Goal: Information Seeking & Learning: Learn about a topic

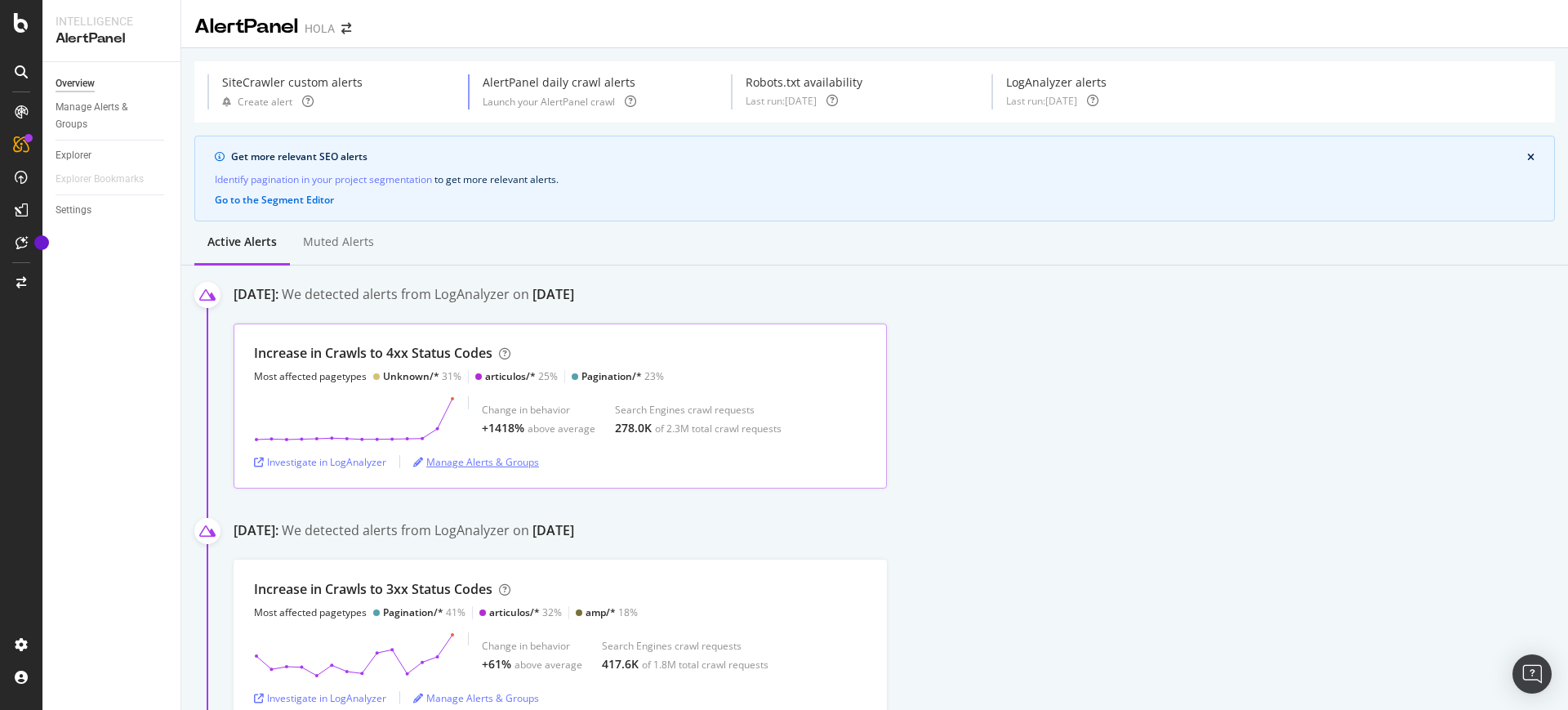
click at [486, 457] on div "Manage Alerts & Groups" at bounding box center [476, 462] width 126 height 14
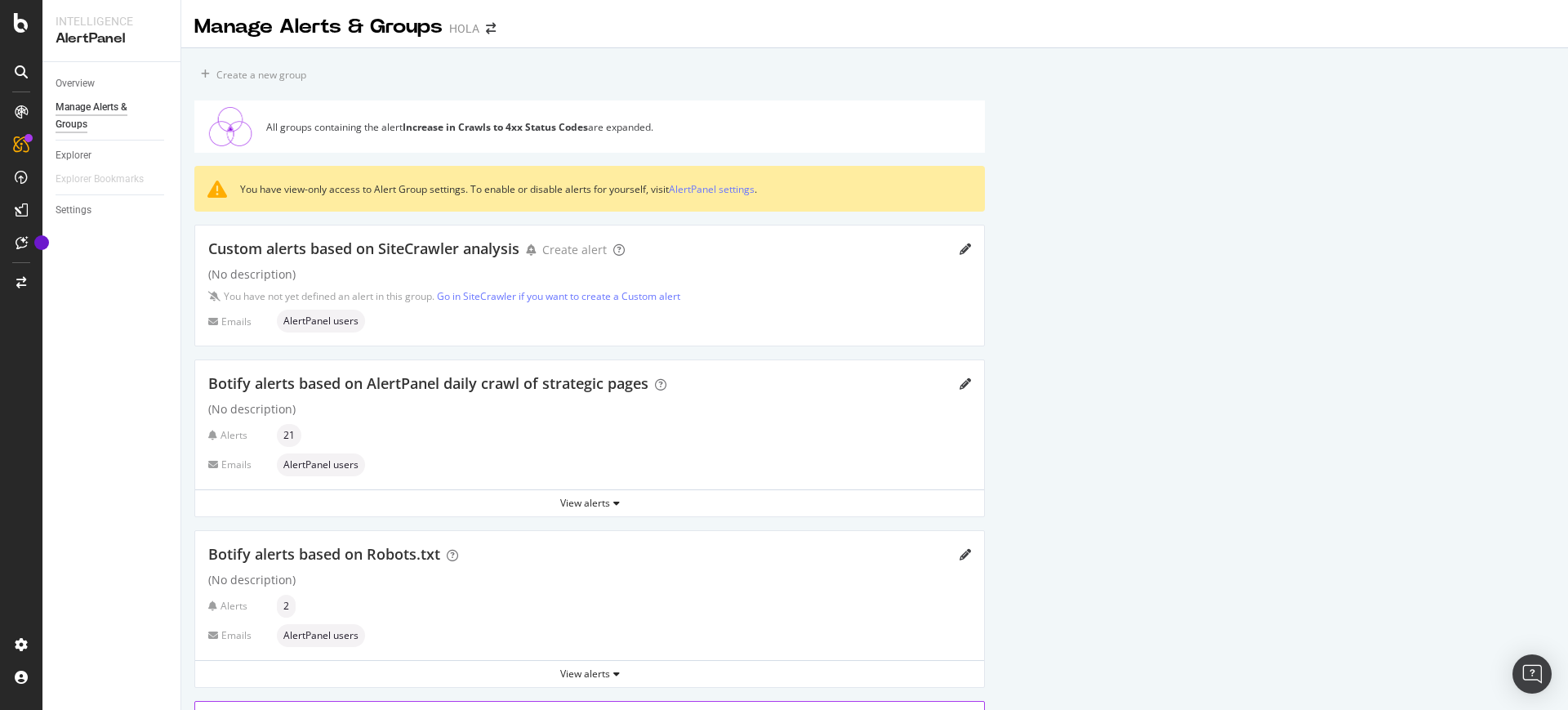
scroll to position [403, 0]
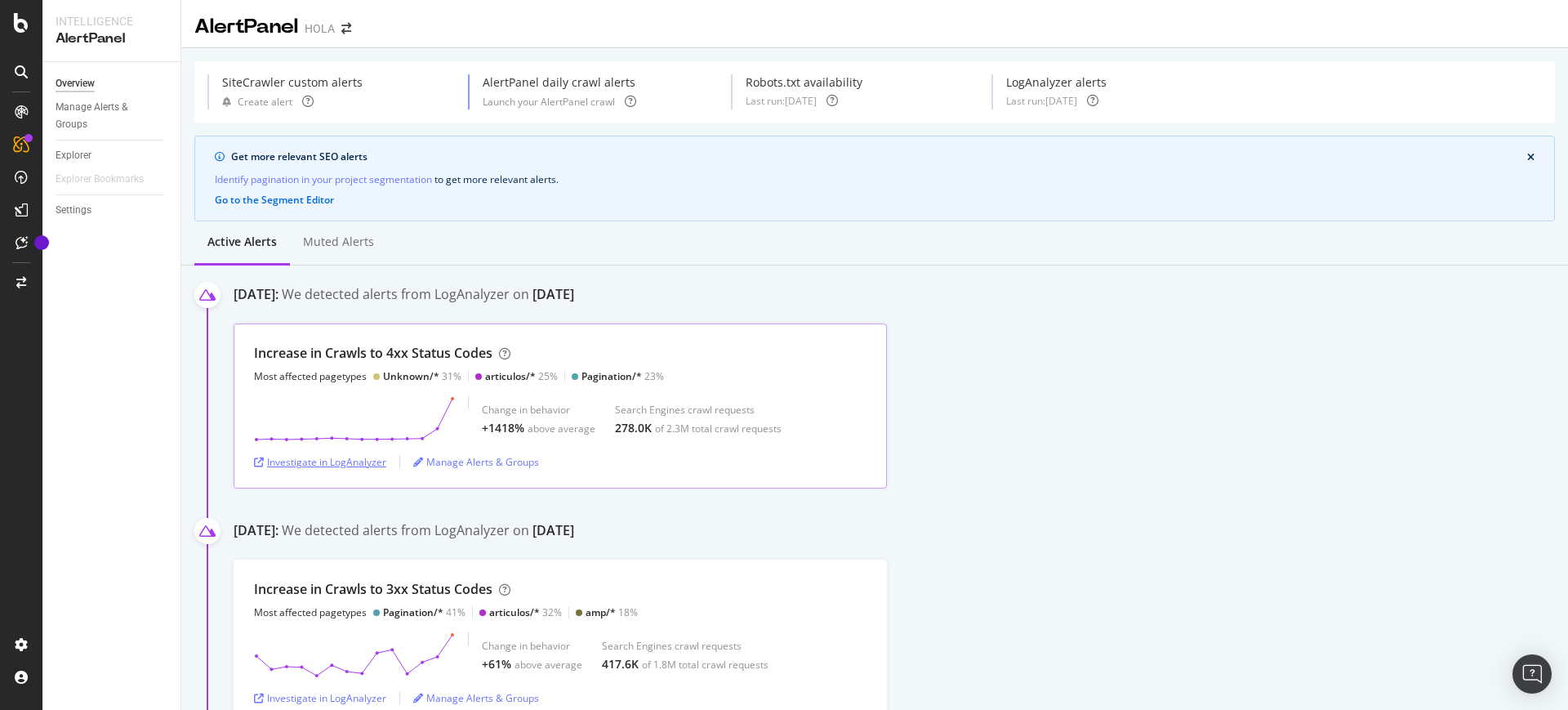
click at [306, 457] on div "Investigate in LogAnalyzer" at bounding box center [319, 462] width 132 height 14
click at [491, 456] on div "Manage Alerts & Groups" at bounding box center [476, 462] width 126 height 14
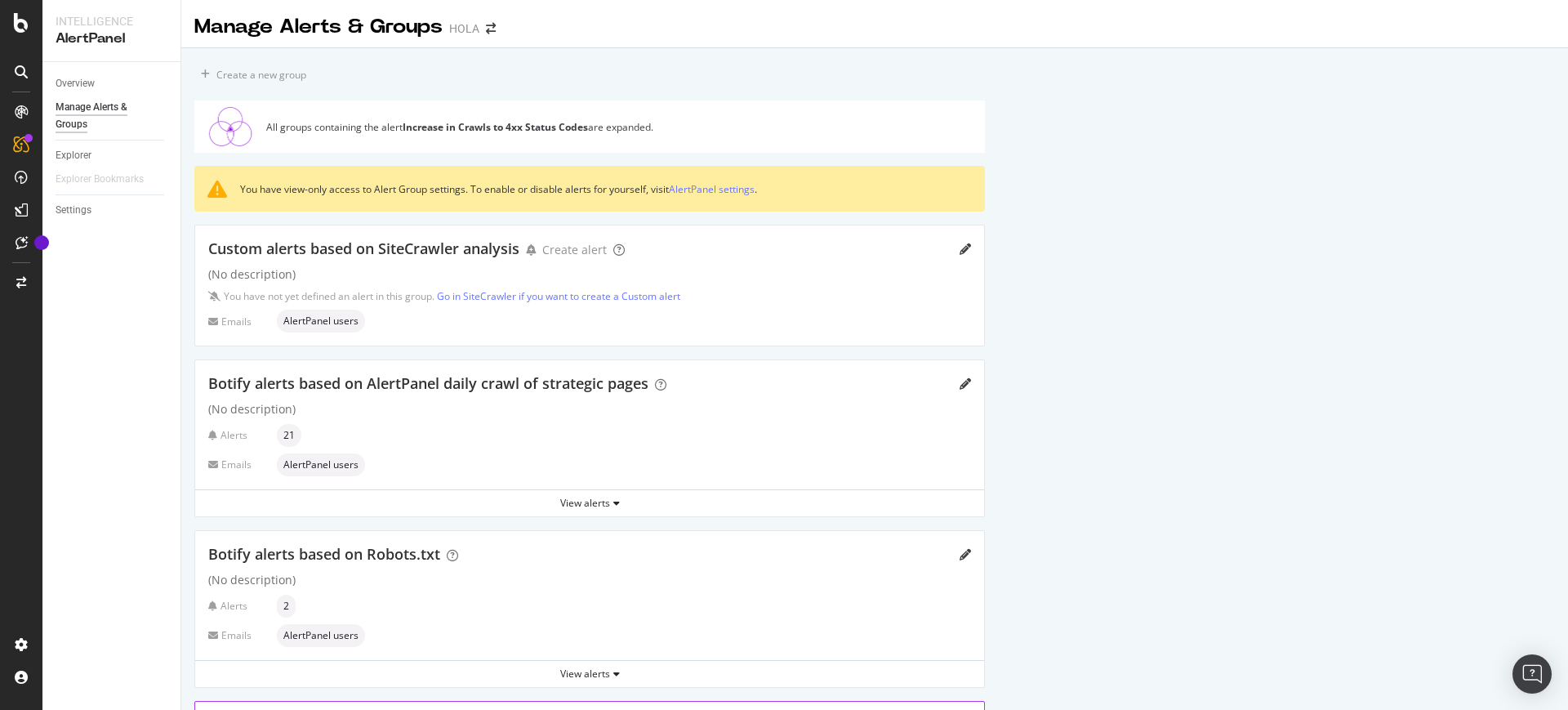
scroll to position [403, 0]
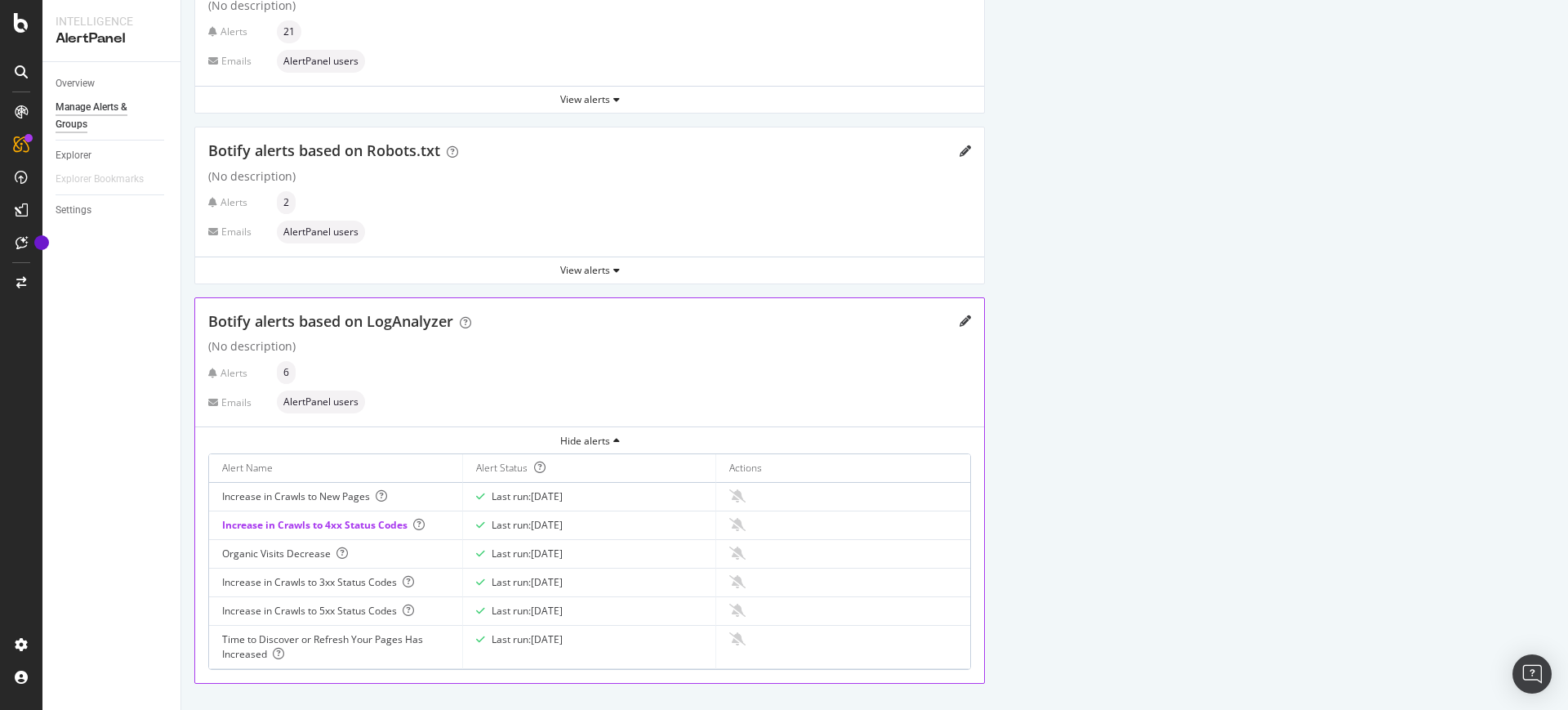
click at [254, 517] on td "Increase in Crawls to 4xx Status Codes" at bounding box center [336, 525] width 254 height 28
click at [252, 520] on div "Increase in Crawls to 4xx Status Codes" at bounding box center [335, 525] width 227 height 15
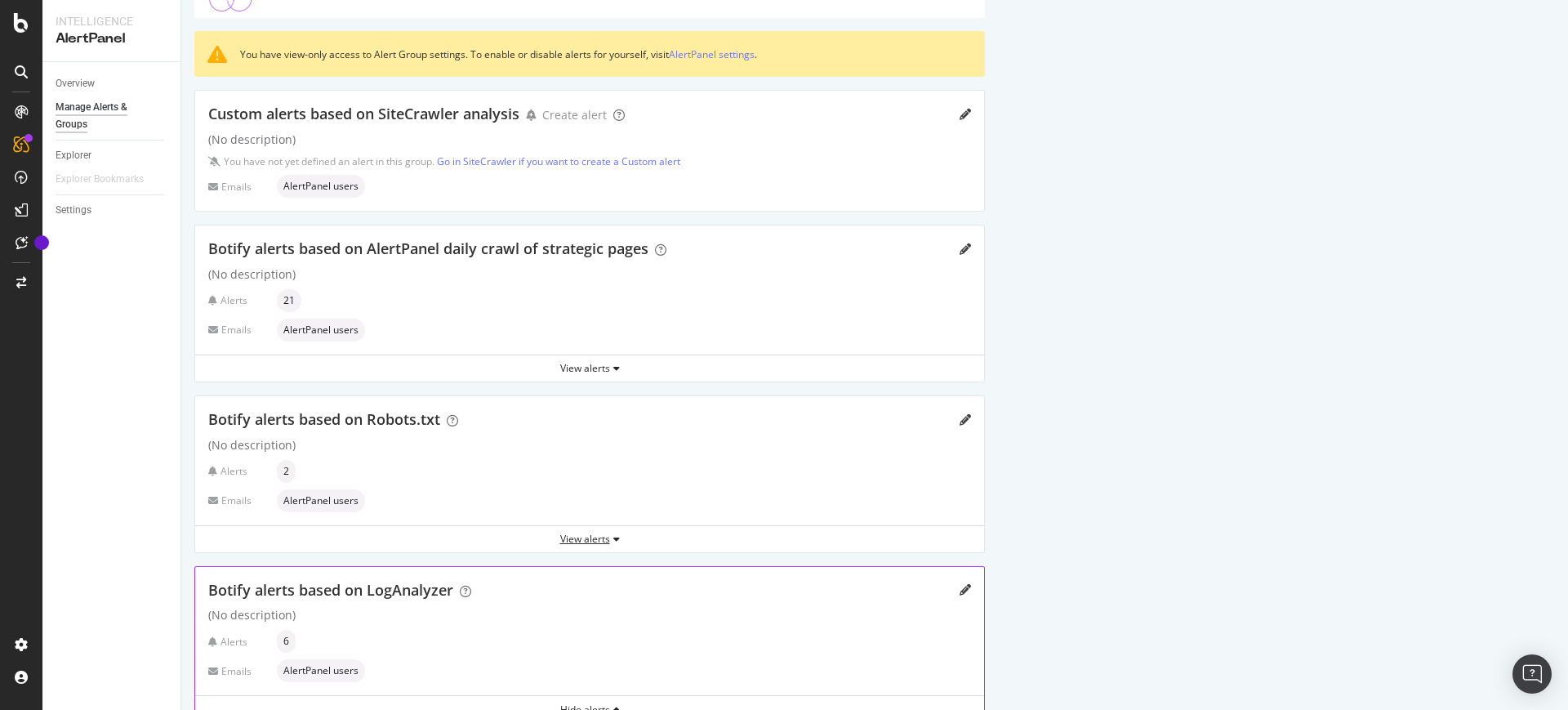
scroll to position [0, 0]
